Goal: Task Accomplishment & Management: Manage account settings

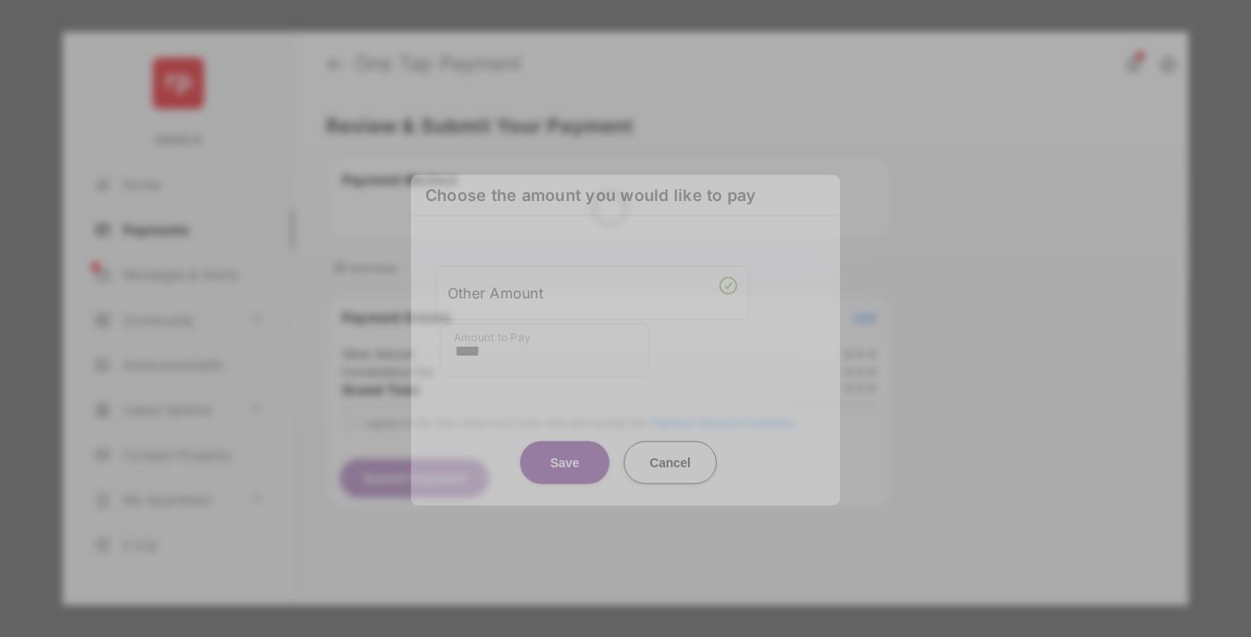
type input "****"
click at [565, 462] on button "Save" at bounding box center [564, 462] width 89 height 43
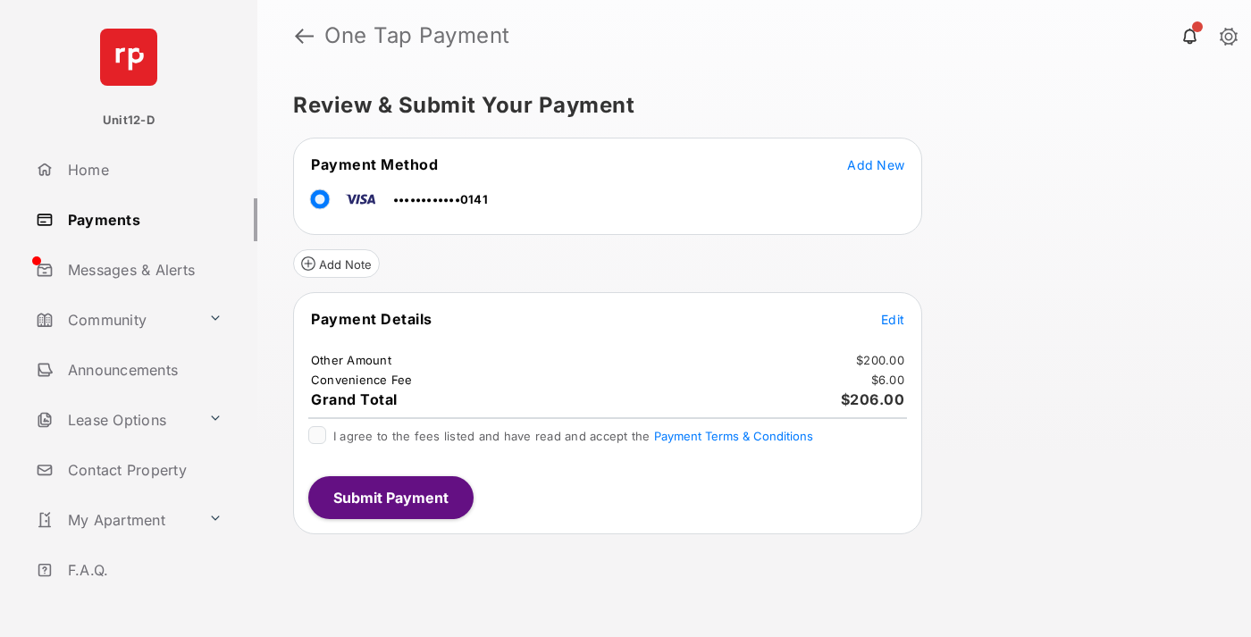
click at [893, 319] on span "Edit" at bounding box center [892, 319] width 23 height 15
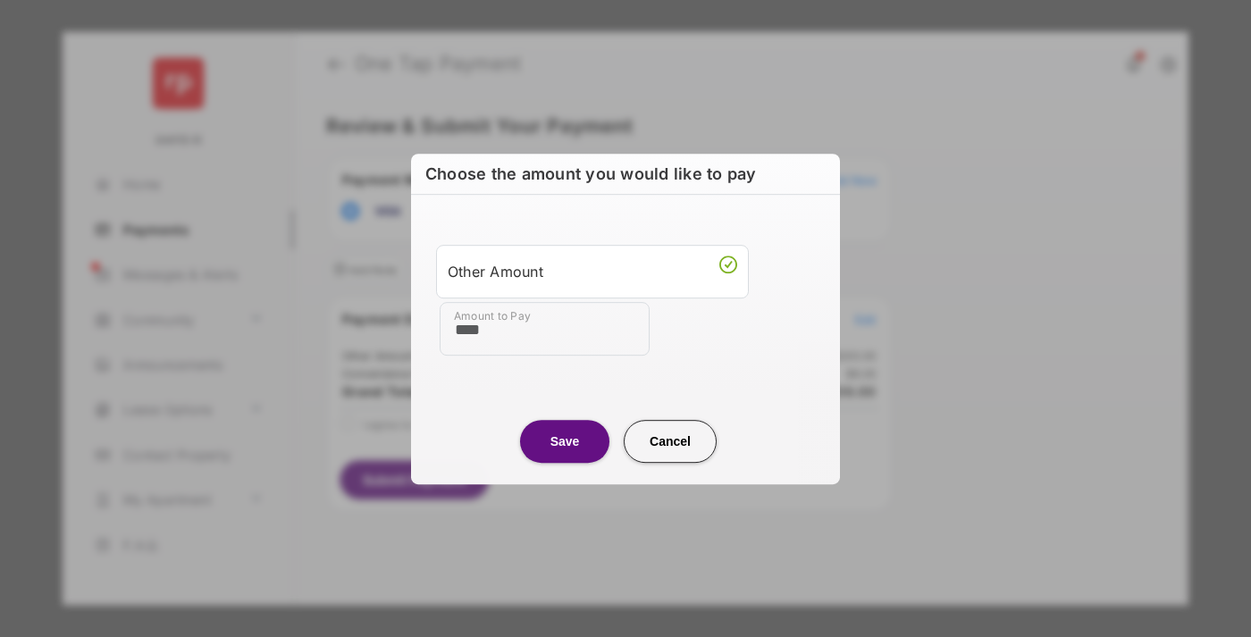
click at [565, 441] on button "Save" at bounding box center [564, 441] width 89 height 43
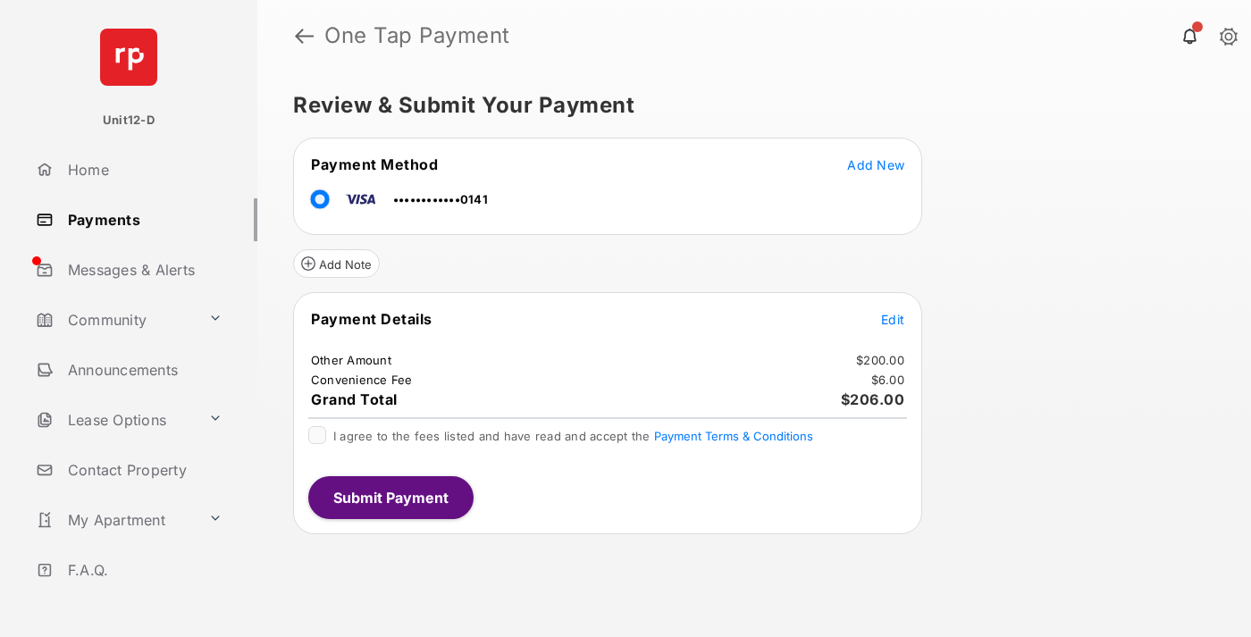
click at [390, 497] on button "Submit Payment" at bounding box center [390, 497] width 165 height 43
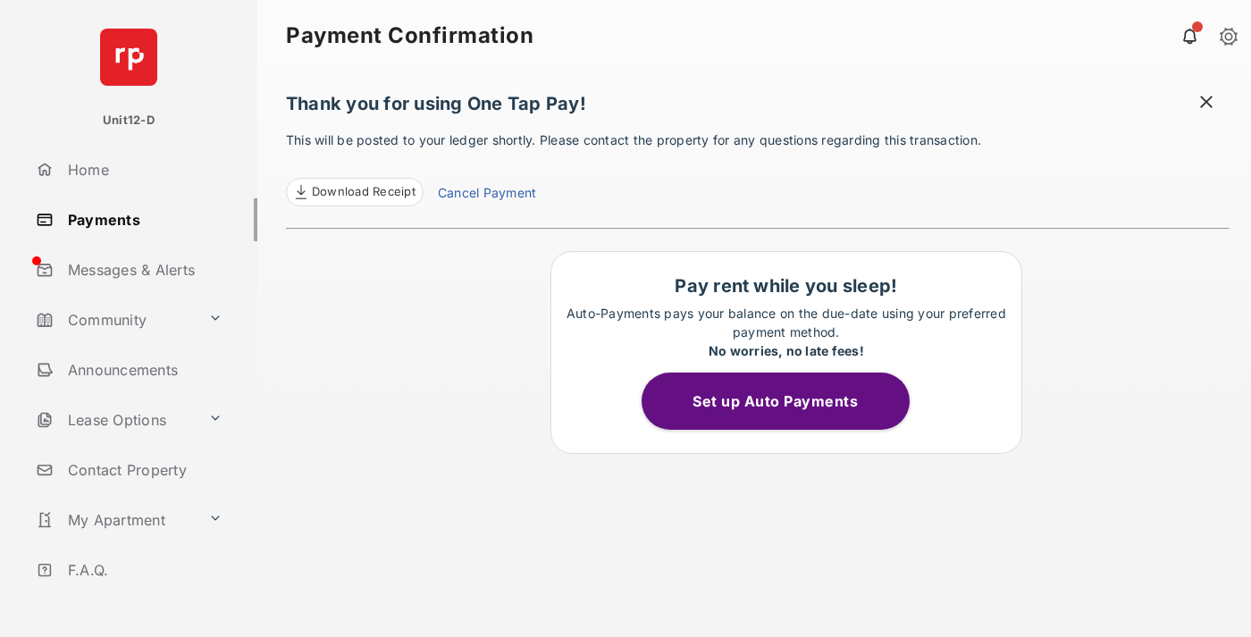
click at [786, 401] on button "Set up Auto Payments" at bounding box center [776, 401] width 268 height 57
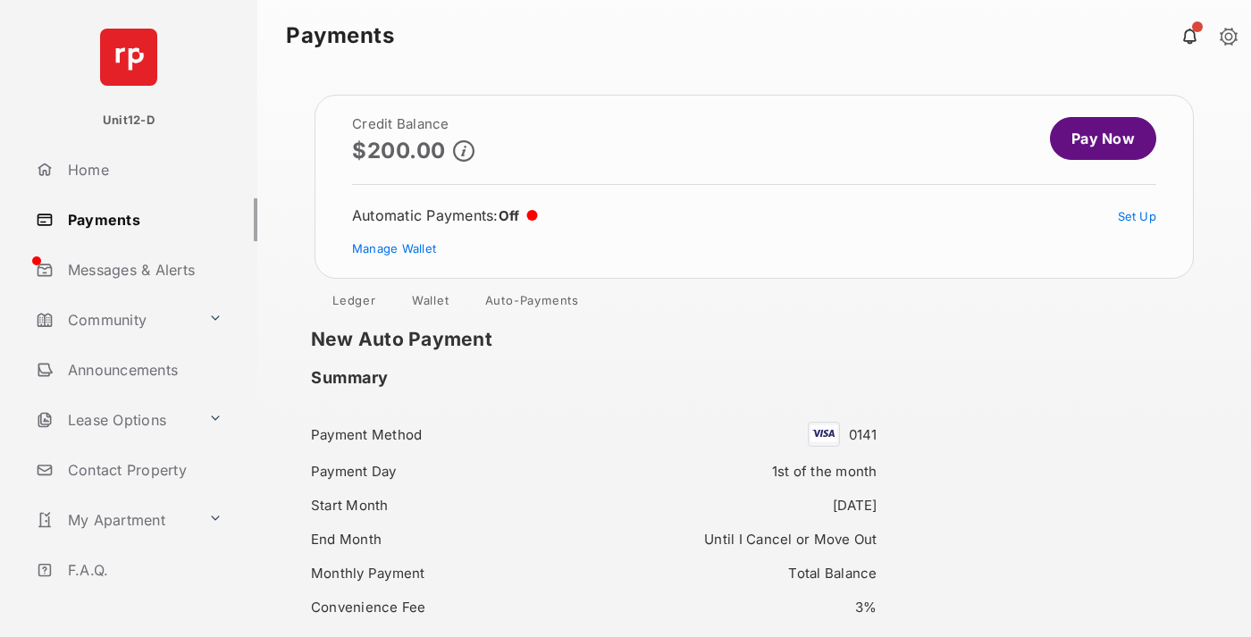
scroll to position [154, 0]
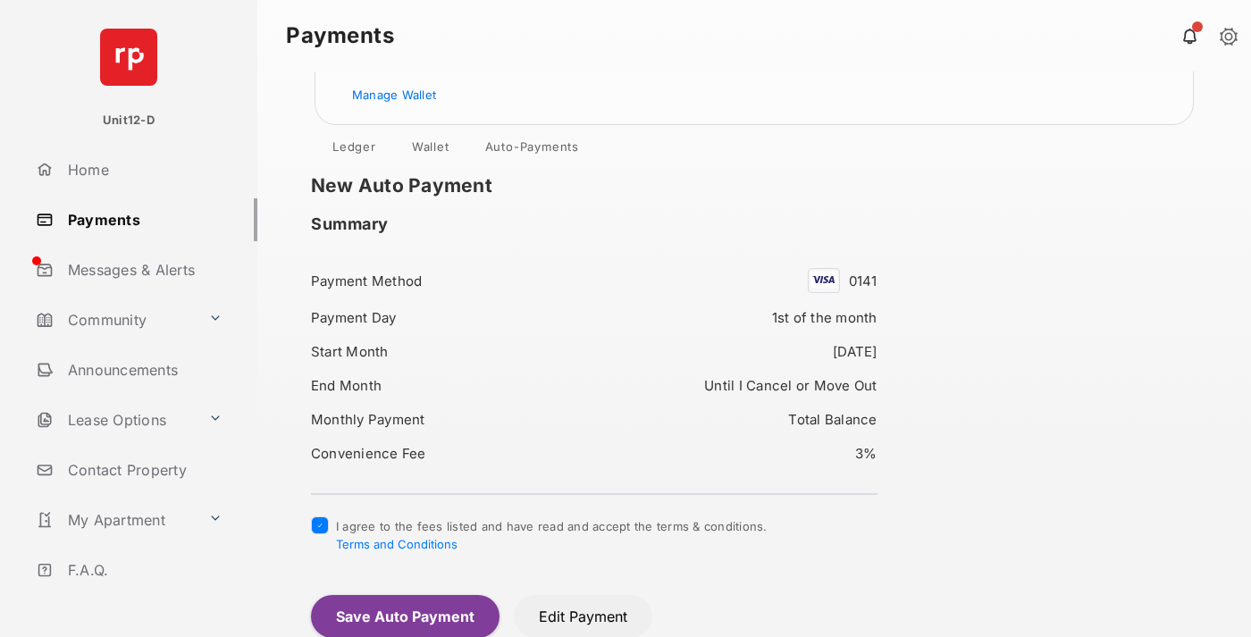
click at [404, 616] on button "Save Auto Payment" at bounding box center [405, 616] width 189 height 43
